Goal: Find specific page/section

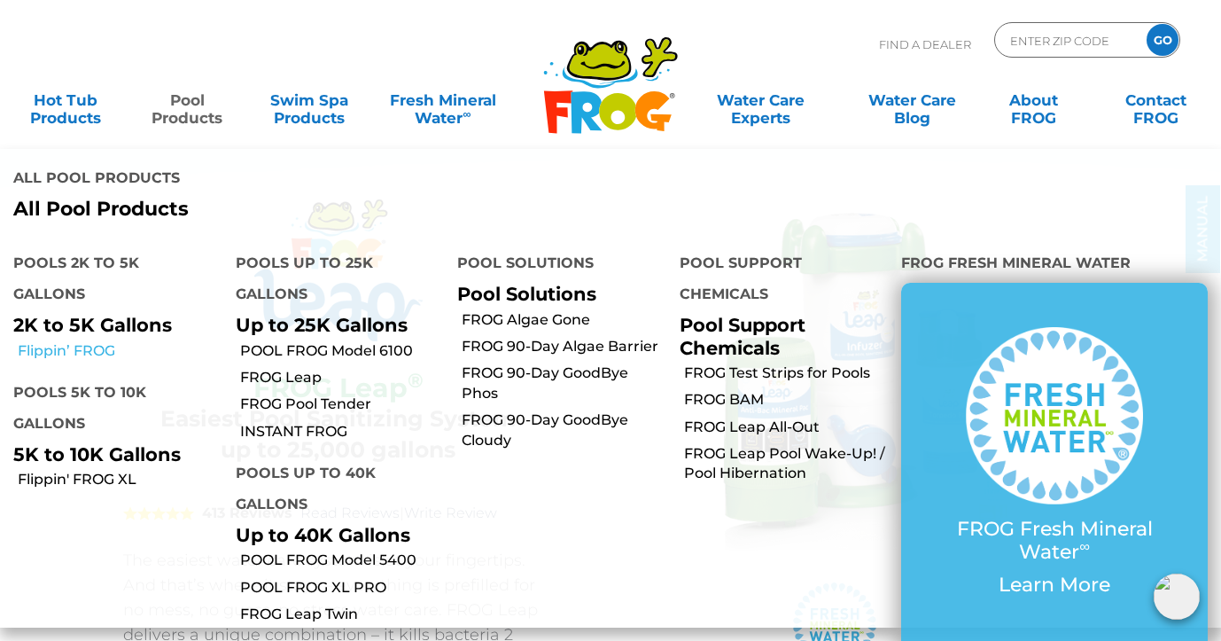
click at [78, 341] on link "Flippin’ FROG" at bounding box center [120, 350] width 205 height 19
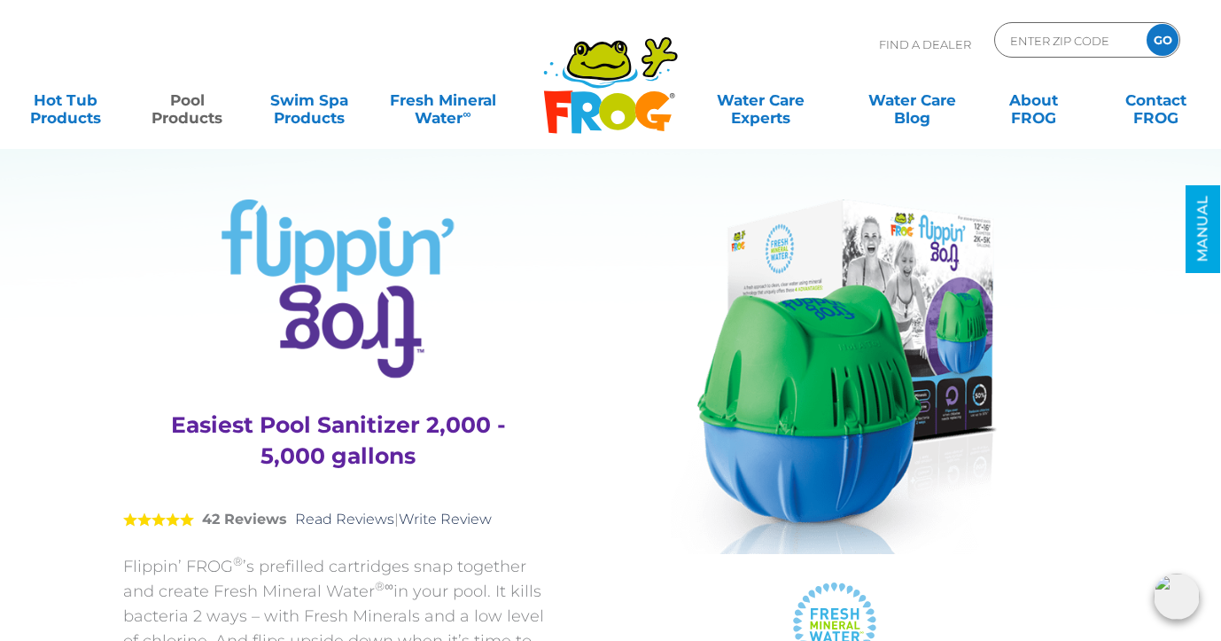
click at [615, 98] on icon at bounding box center [617, 111] width 37 height 37
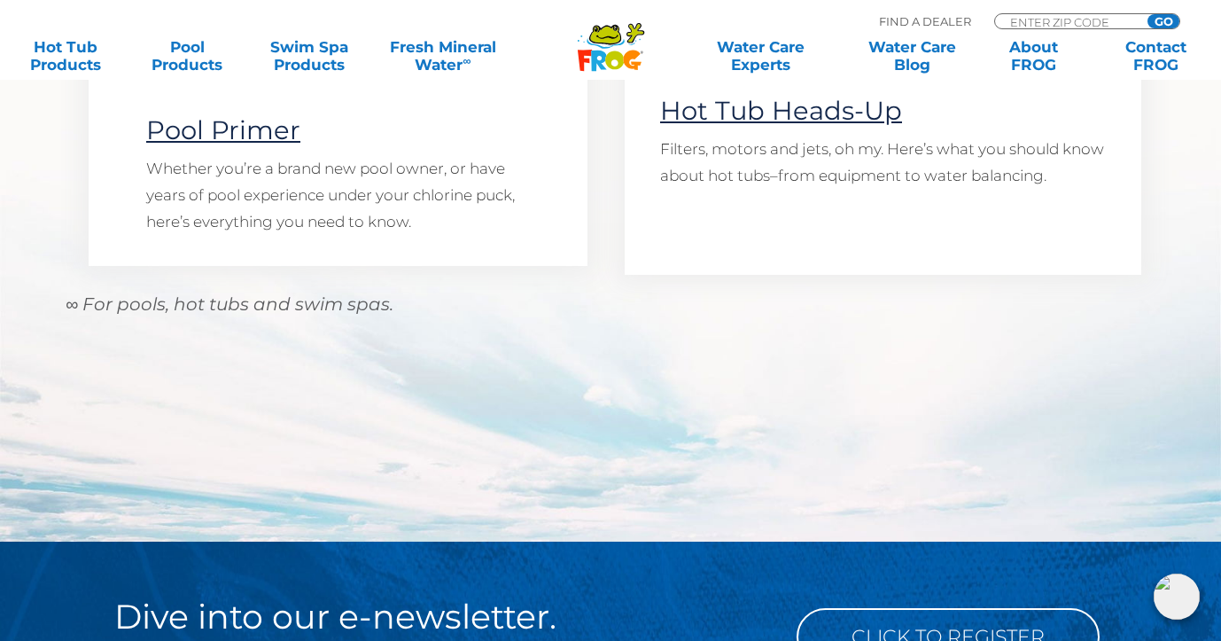
scroll to position [1516, 0]
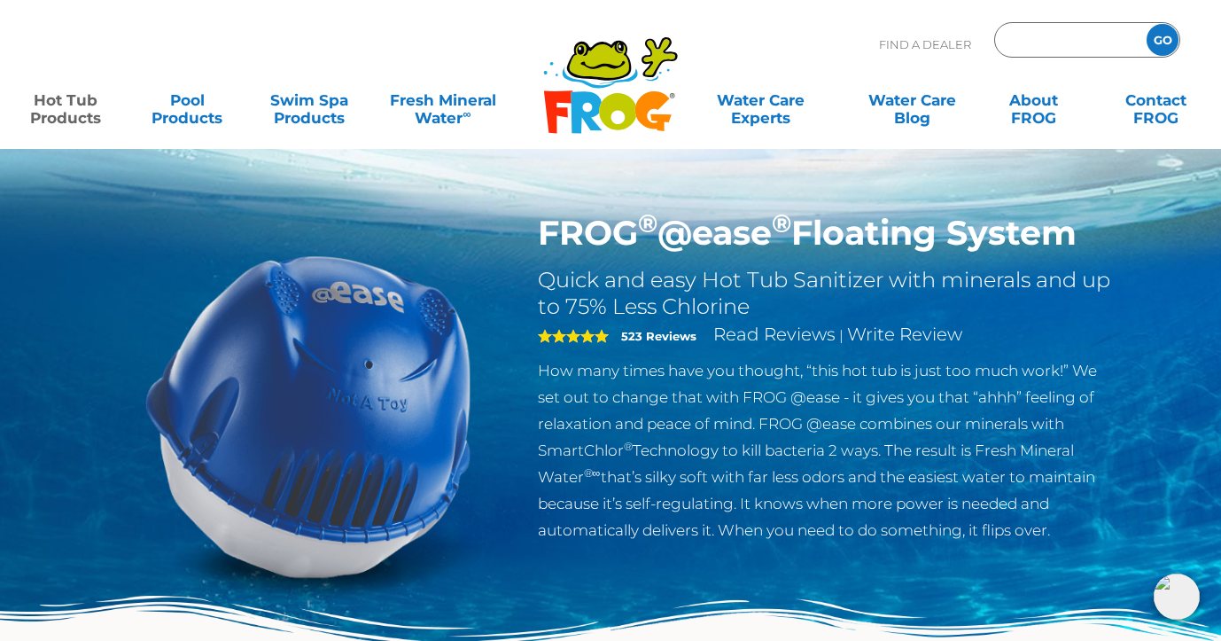
click at [1068, 35] on input "Zip Code Form" at bounding box center [1069, 40] width 120 height 26
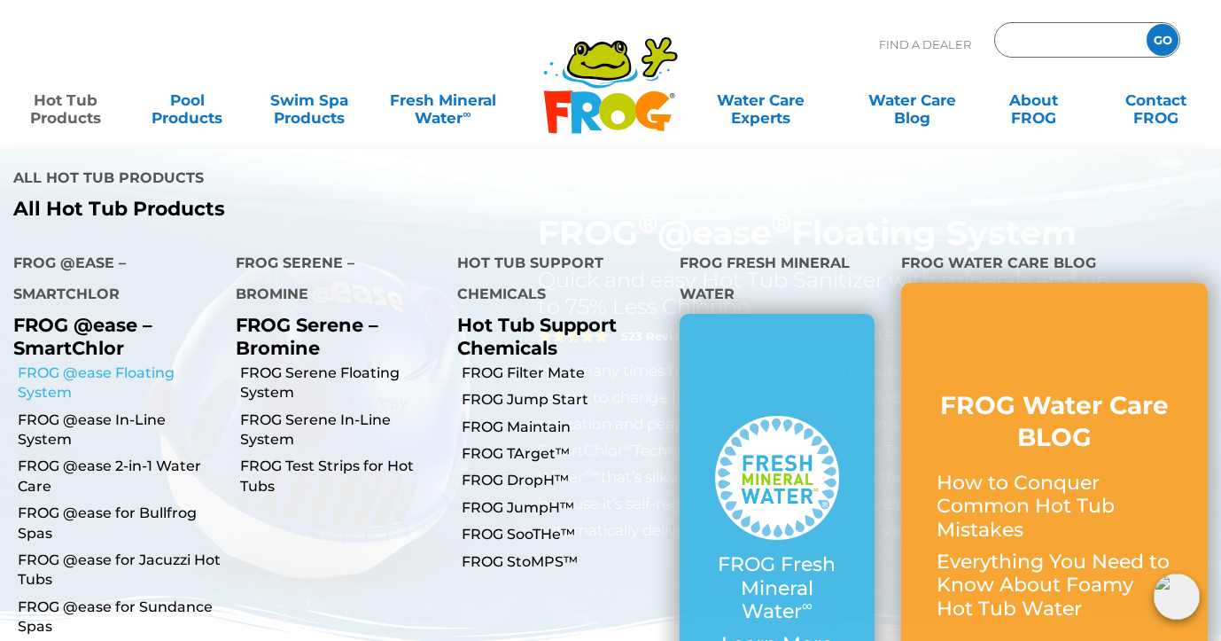
type input "ENTER ZIP CODE"
click at [97, 363] on link "FROG @ease Floating System" at bounding box center [120, 383] width 205 height 40
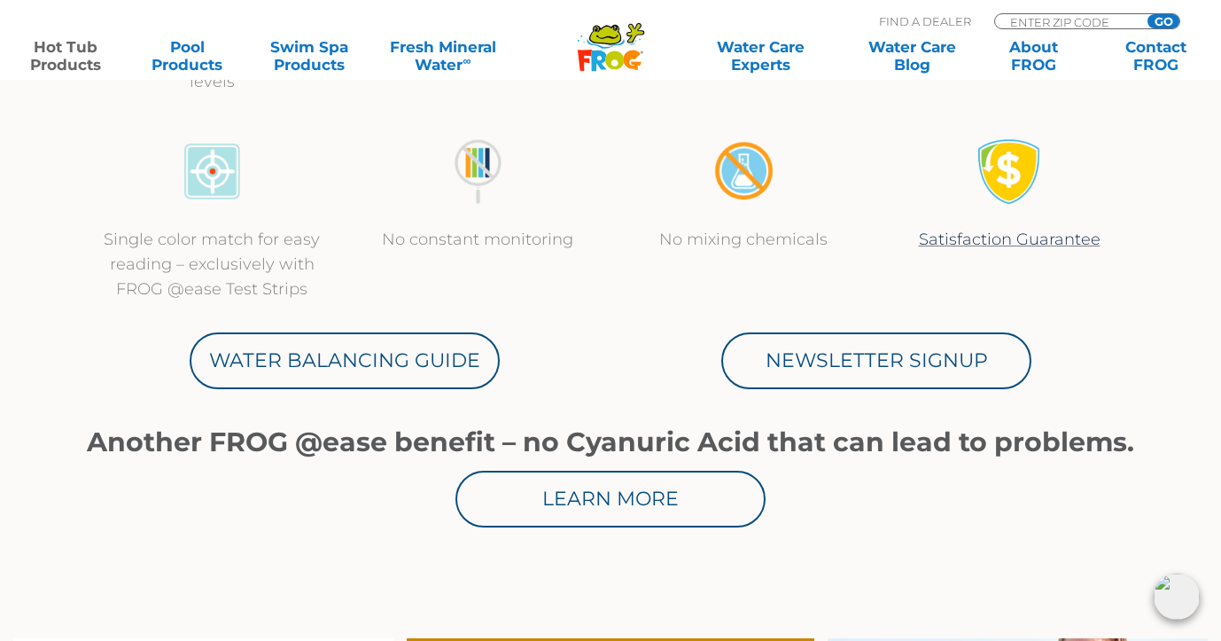
scroll to position [822, 0]
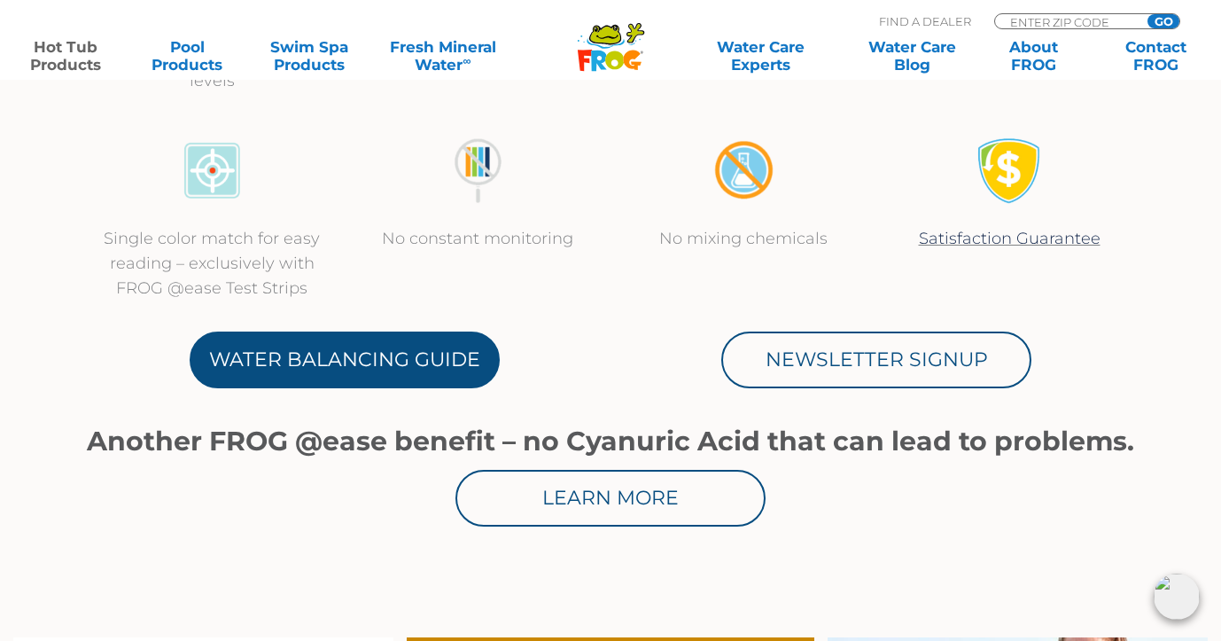
click at [441, 367] on link "Water Balancing Guide" at bounding box center [345, 359] width 310 height 57
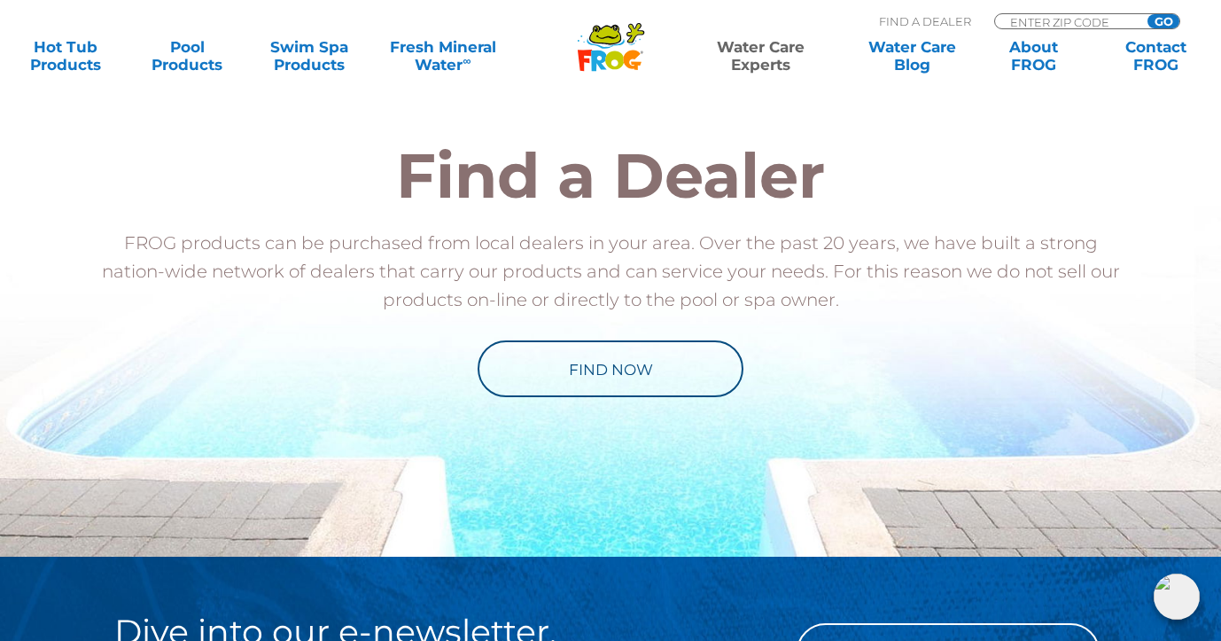
scroll to position [1919, 0]
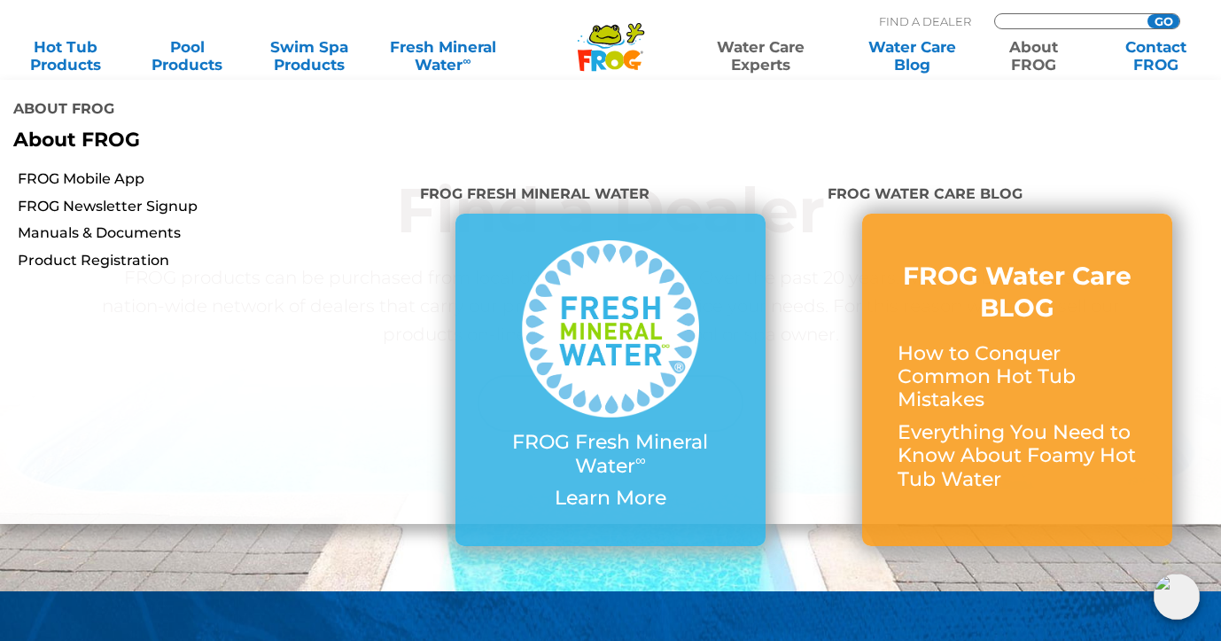
click at [1024, 20] on input "Zip Code Form" at bounding box center [1069, 21] width 120 height 15
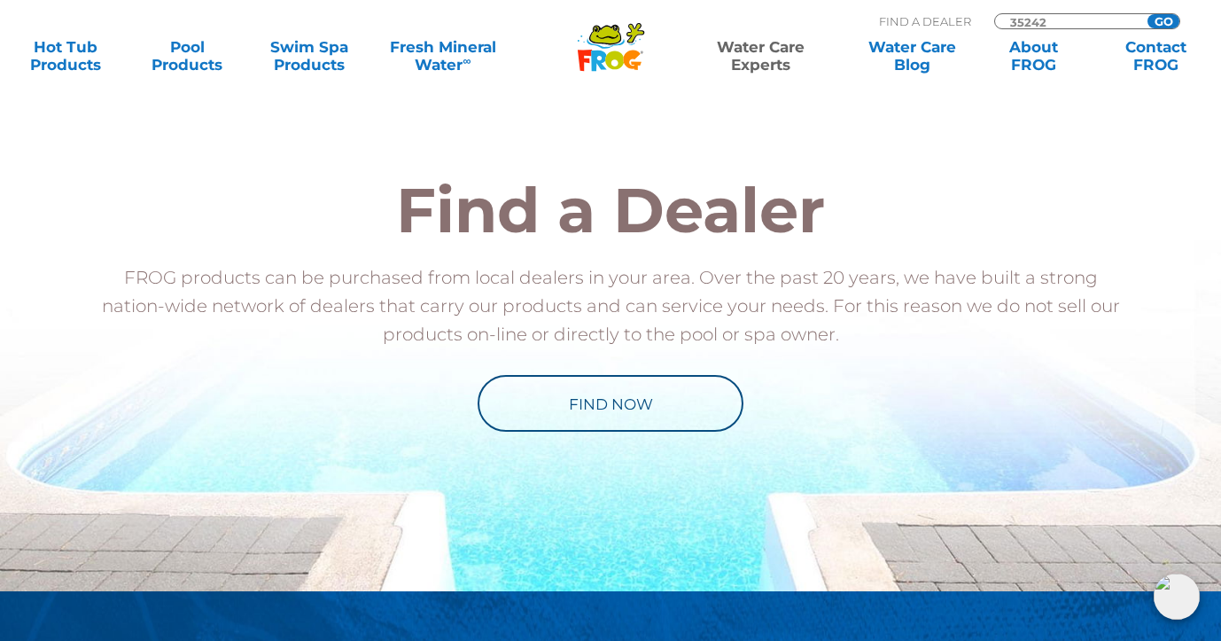
type input "35242"
click at [1163, 20] on input "GO" at bounding box center [1164, 21] width 32 height 14
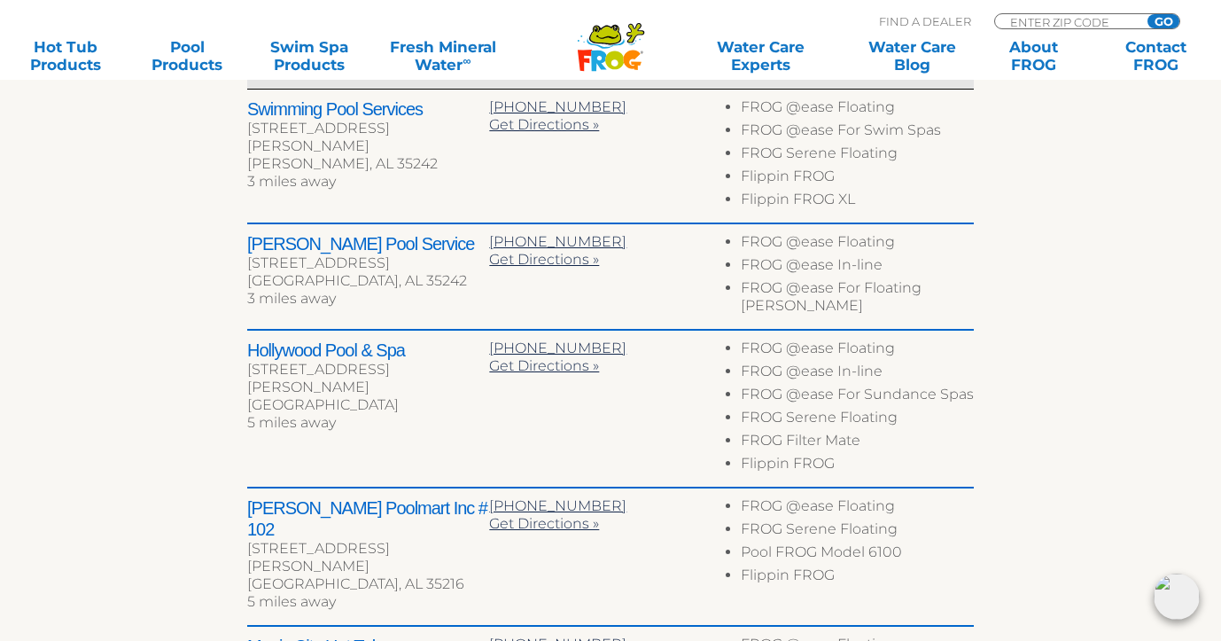
scroll to position [761, 0]
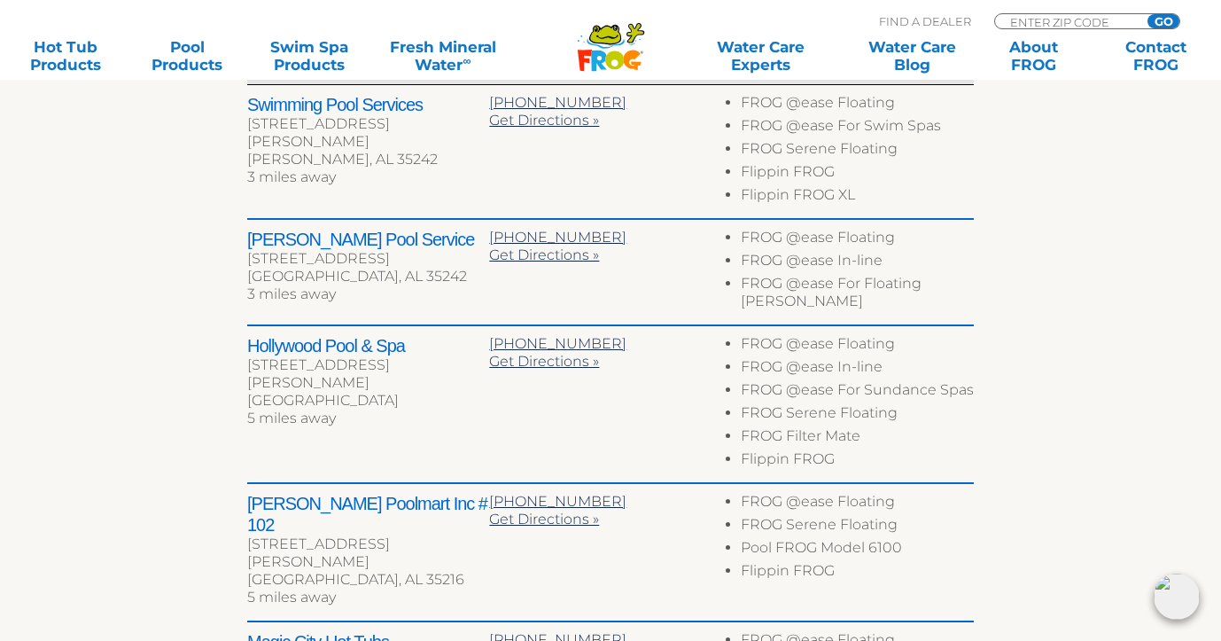
click at [330, 500] on h2 "Leslie's Poolmart Inc # 102" at bounding box center [368, 514] width 242 height 43
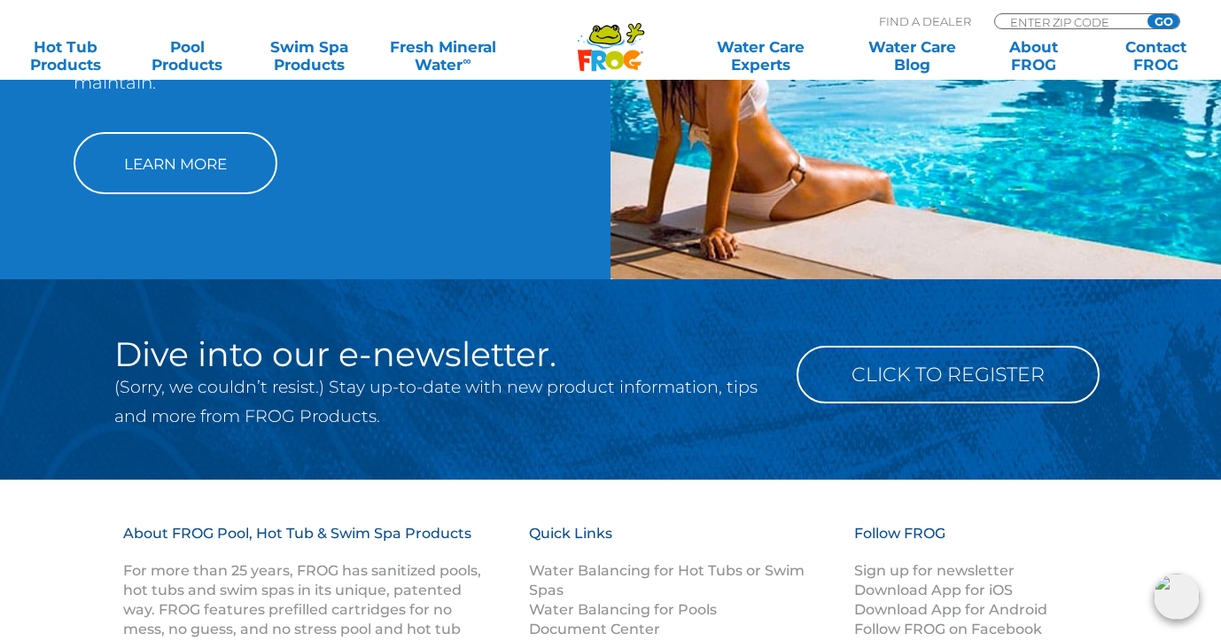
scroll to position [1740, 0]
